Goal: Complete application form: Complete application form

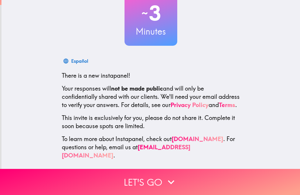
scroll to position [45, 0]
click at [165, 184] on icon "button" at bounding box center [171, 182] width 13 height 13
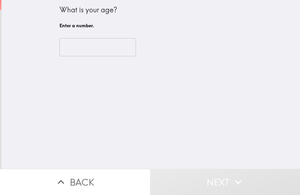
click at [114, 50] on input "number" at bounding box center [97, 47] width 76 height 18
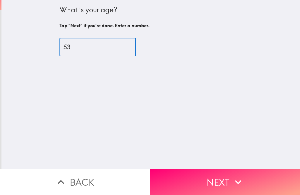
type input "53"
click at [199, 69] on div "What is your age? Tap "Next" if you're done. Enter a number. 53 ​" at bounding box center [150, 84] width 299 height 169
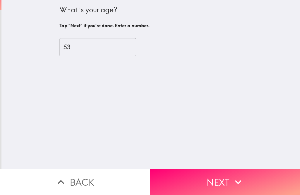
click at [199, 187] on button "Next" at bounding box center [225, 182] width 150 height 26
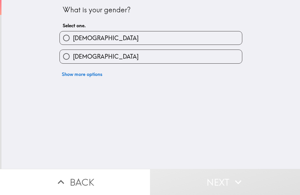
click at [141, 44] on label "[DEMOGRAPHIC_DATA]" at bounding box center [151, 37] width 182 height 13
click at [73, 44] on input "[DEMOGRAPHIC_DATA]" at bounding box center [66, 37] width 13 height 13
radio input "true"
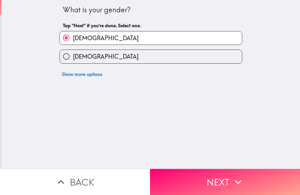
click at [204, 185] on button "Next" at bounding box center [225, 182] width 150 height 26
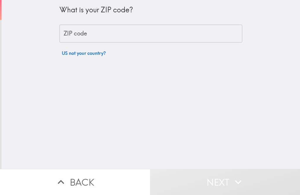
click at [136, 38] on input "ZIP code" at bounding box center [150, 34] width 183 height 18
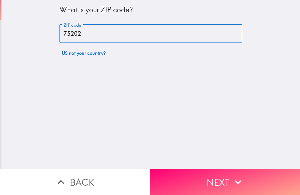
type input "75202"
click at [276, 65] on div "What is your ZIP code? ZIP code 75202 ZIP code US not your country?" at bounding box center [150, 84] width 299 height 169
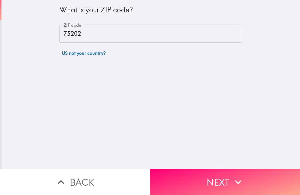
click at [223, 185] on button "Next" at bounding box center [225, 182] width 150 height 26
